Goal: Task Accomplishment & Management: Manage account settings

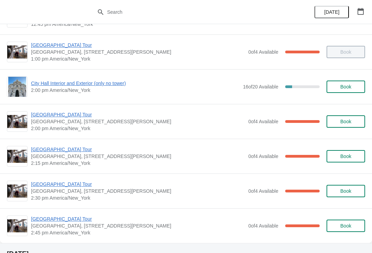
scroll to position [482, 0]
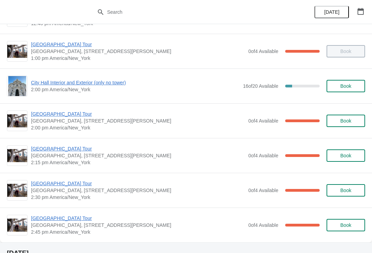
click at [67, 117] on span "[GEOGRAPHIC_DATA] Tour" at bounding box center [138, 114] width 214 height 7
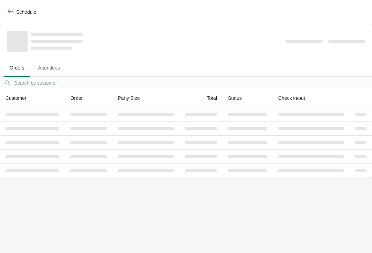
scroll to position [0, 0]
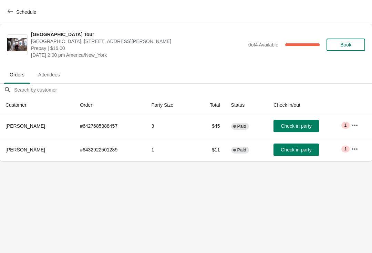
click at [294, 125] on span "Check in party" at bounding box center [296, 126] width 31 height 6
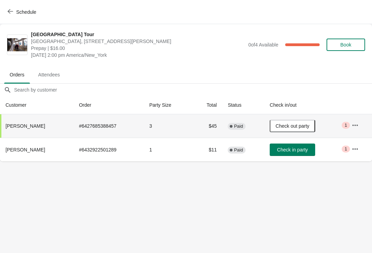
click at [12, 14] on icon "button" at bounding box center [11, 12] width 6 height 6
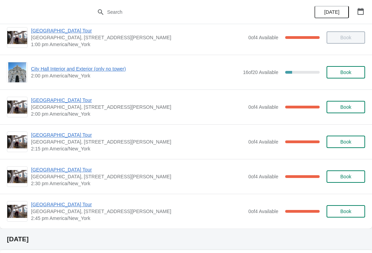
scroll to position [496, 0]
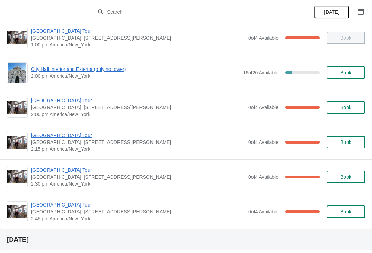
click at [68, 134] on span "[GEOGRAPHIC_DATA] Tour" at bounding box center [138, 135] width 214 height 7
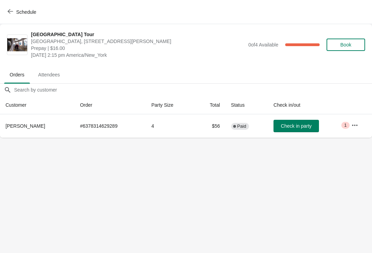
click at [295, 128] on span "Check in party" at bounding box center [296, 126] width 31 height 6
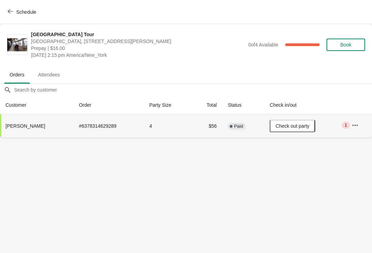
click at [11, 8] on button "Schedule" at bounding box center [22, 12] width 38 height 12
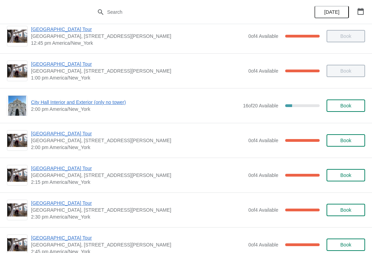
scroll to position [492, 0]
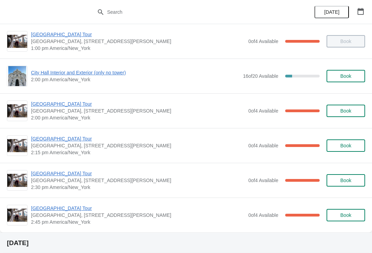
click at [70, 105] on span "[GEOGRAPHIC_DATA] Tour" at bounding box center [138, 104] width 214 height 7
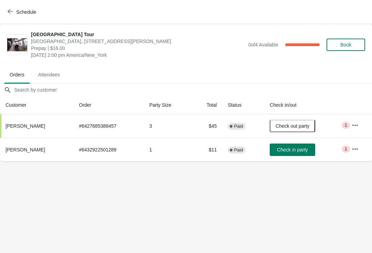
scroll to position [0, 0]
click at [293, 150] on span "Check in party" at bounding box center [292, 150] width 31 height 6
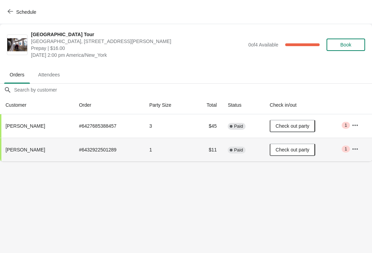
click at [4, 13] on button "Schedule" at bounding box center [22, 12] width 38 height 12
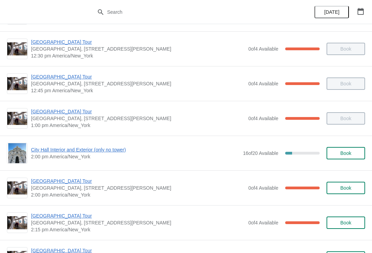
scroll to position [408, 0]
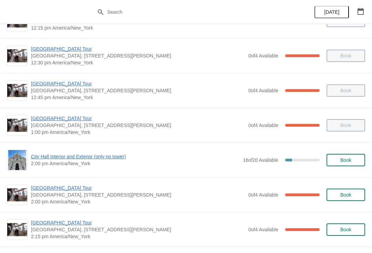
click at [117, 159] on span "City Hall Interior and Exterior (only no tower)" at bounding box center [135, 156] width 209 height 7
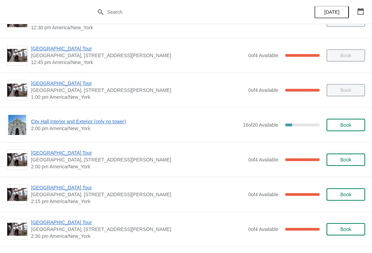
scroll to position [464, 0]
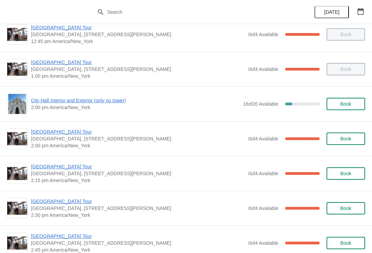
click at [118, 101] on span "City Hall Interior and Exterior (only no tower)" at bounding box center [135, 100] width 209 height 7
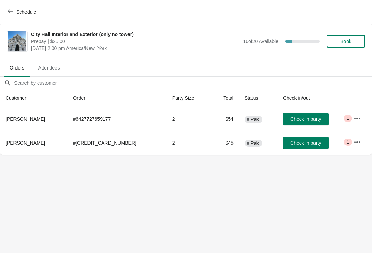
click at [283, 115] on button "Check in party" at bounding box center [305, 119] width 45 height 12
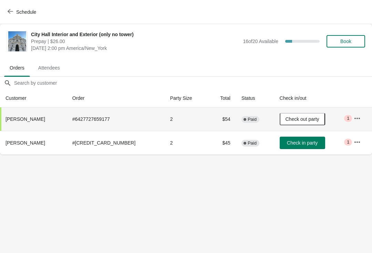
click at [354, 118] on icon "button" at bounding box center [357, 118] width 7 height 7
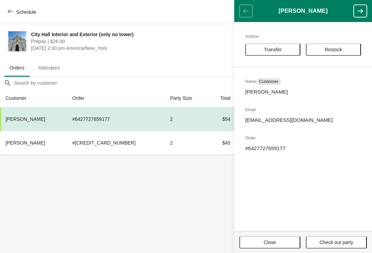
click at [341, 51] on span "Restock" at bounding box center [334, 50] width 18 height 6
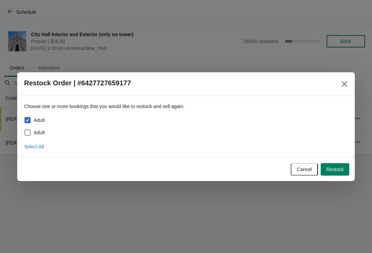
click at [338, 169] on span "Restock" at bounding box center [335, 170] width 18 height 6
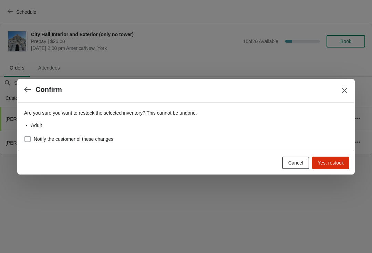
click at [113, 137] on span "Notify the customer of these changes" at bounding box center [74, 139] width 80 height 7
click at [25, 136] on input "Notify the customer of these changes" at bounding box center [24, 136] width 0 height 0
checkbox input "true"
click at [341, 154] on div "Cancel Yes, restock" at bounding box center [185, 161] width 330 height 15
click at [333, 161] on span "Yes, restock" at bounding box center [331, 163] width 26 height 6
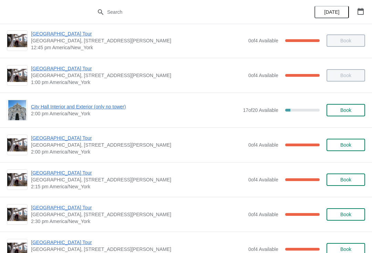
scroll to position [464, 0]
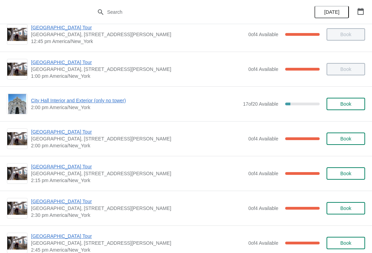
click at [121, 100] on span "City Hall Interior and Exterior (only no tower)" at bounding box center [135, 100] width 209 height 7
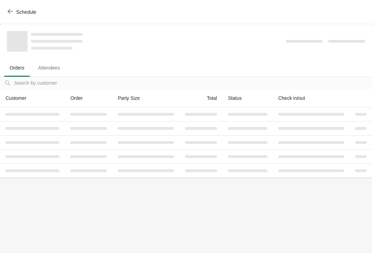
scroll to position [0, 0]
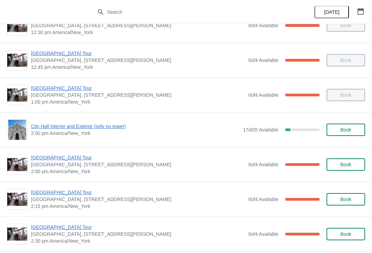
scroll to position [440, 0]
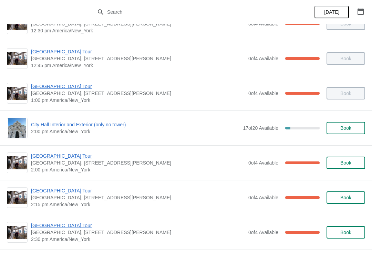
click at [54, 154] on span "[GEOGRAPHIC_DATA] Tour" at bounding box center [138, 156] width 214 height 7
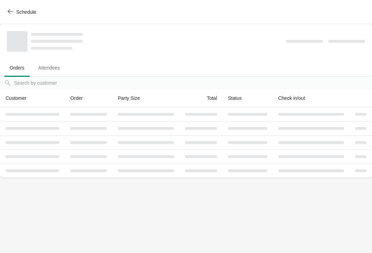
scroll to position [0, 0]
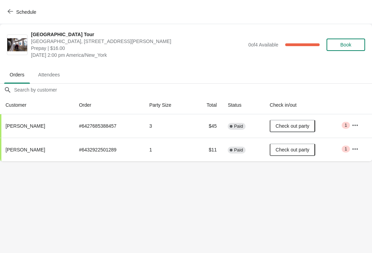
click at [11, 11] on icon "button" at bounding box center [11, 11] width 6 height 4
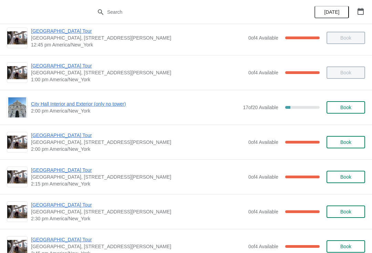
scroll to position [462, 0]
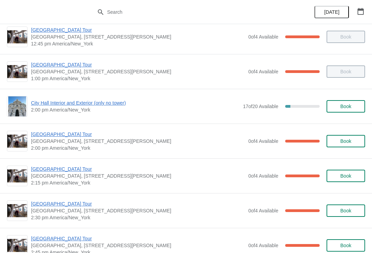
click at [49, 171] on span "[GEOGRAPHIC_DATA] Tour" at bounding box center [138, 169] width 214 height 7
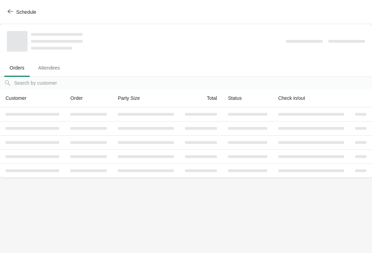
scroll to position [0, 0]
